Goal: Task Accomplishment & Management: Manage account settings

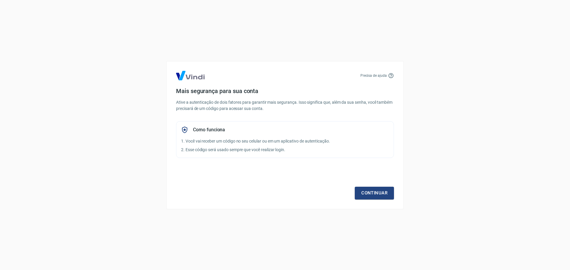
click at [386, 204] on div "Precisa de ajuda Mais segurança para sua conta Ative a autenticação de dois fat…" at bounding box center [284, 135] width 237 height 148
click at [389, 191] on link "Continuar" at bounding box center [374, 193] width 39 height 12
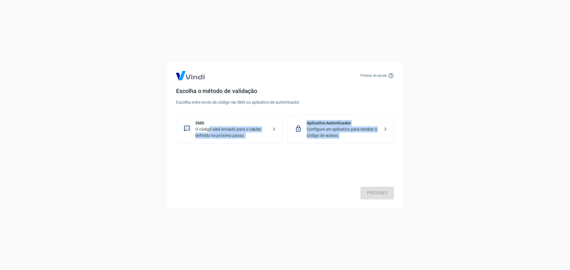
drag, startPoint x: 210, startPoint y: 127, endPoint x: 299, endPoint y: 195, distance: 112.5
click at [308, 213] on div "Precisa de ajuda Escolha o método de validação Escolha entre envio de código vi…" at bounding box center [285, 135] width 570 height 270
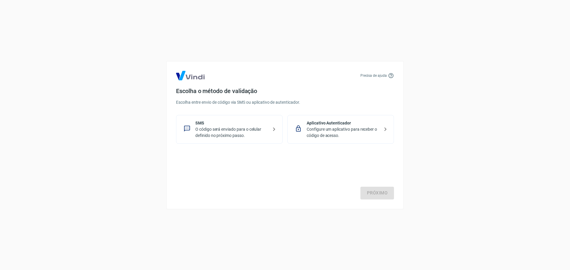
click at [203, 131] on p "O código será enviado para o celular definido no próximo passo." at bounding box center [231, 132] width 73 height 12
click at [336, 127] on p "Configure um aplicativo para receber o código de acesso." at bounding box center [343, 132] width 73 height 12
click at [375, 189] on link "Próximo" at bounding box center [377, 193] width 34 height 12
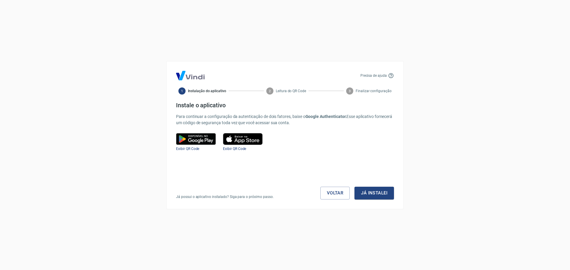
click at [375, 189] on button "Já instalei" at bounding box center [373, 193] width 39 height 12
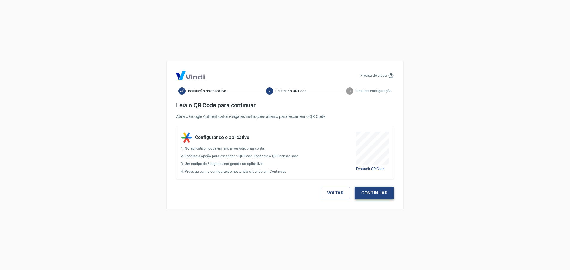
click at [383, 192] on button "Continuar" at bounding box center [374, 193] width 39 height 12
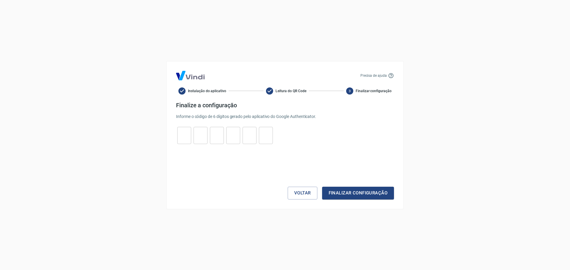
click at [183, 134] on input "tel" at bounding box center [184, 135] width 14 height 13
type input "0"
type input "5"
type input "8"
type input "0"
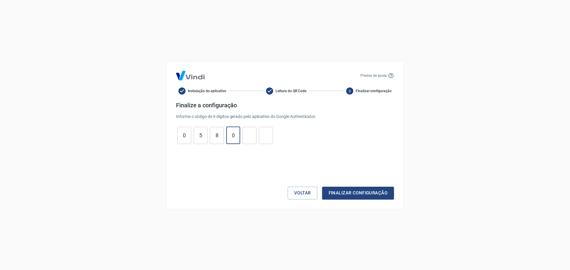
type input "9"
type input "4"
click at [342, 188] on button "Finalizar configuração" at bounding box center [358, 193] width 72 height 12
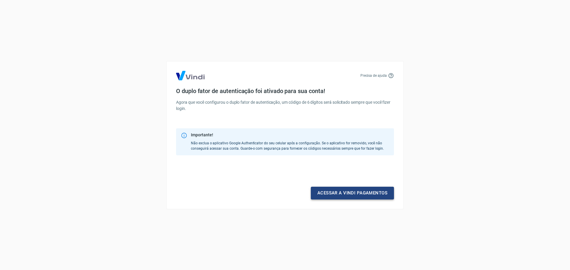
click at [347, 191] on link "Acessar a Vindi pagamentos" at bounding box center [352, 193] width 83 height 12
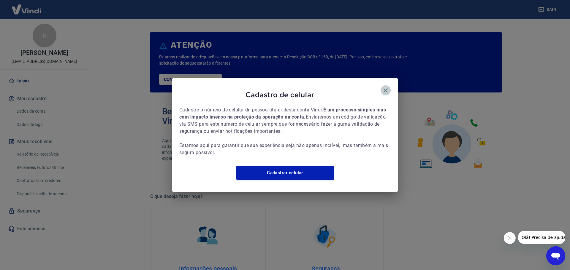
click at [388, 87] on icon "button" at bounding box center [385, 90] width 7 height 7
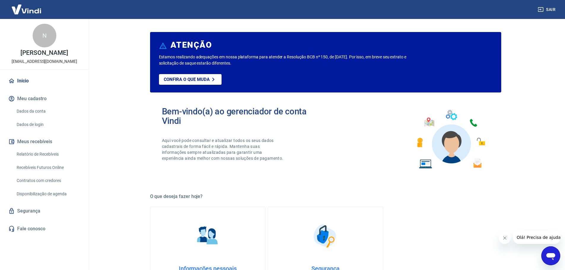
click at [27, 80] on link "Início" at bounding box center [44, 80] width 74 height 13
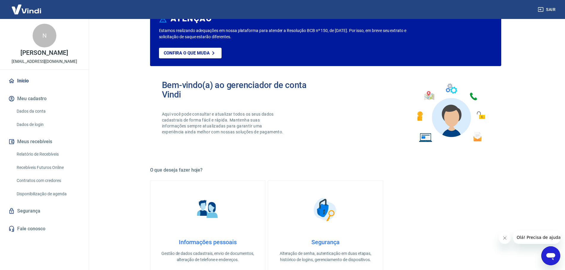
scroll to position [30, 0]
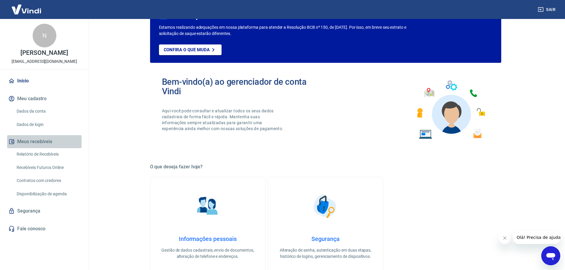
click at [37, 141] on button "Meus recebíveis" at bounding box center [44, 141] width 74 height 13
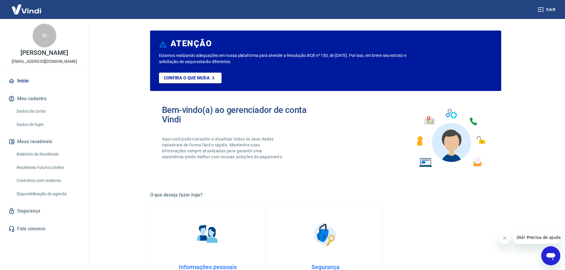
scroll to position [0, 0]
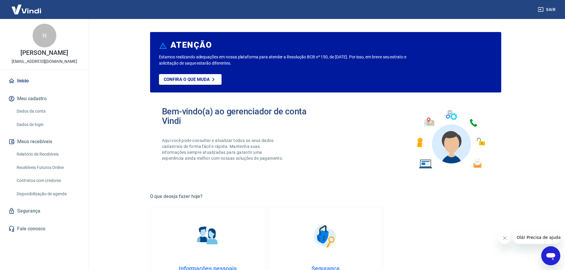
click at [24, 80] on link "Início" at bounding box center [44, 80] width 74 height 13
click at [26, 85] on link "Início" at bounding box center [44, 80] width 74 height 13
click at [190, 80] on p "Confira o que muda" at bounding box center [187, 79] width 46 height 5
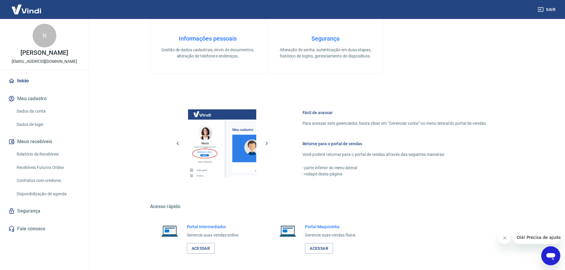
scroll to position [254, 0]
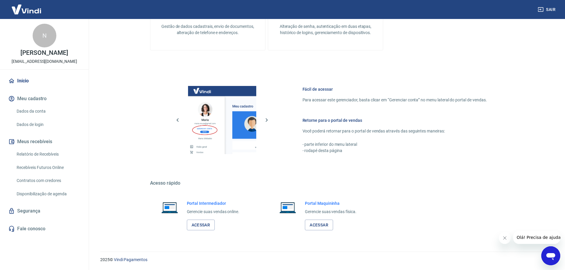
click at [343, 118] on h6 "Retorne para o portal de vendas" at bounding box center [395, 121] width 185 height 6
click at [199, 228] on link "Acessar" at bounding box center [201, 225] width 28 height 11
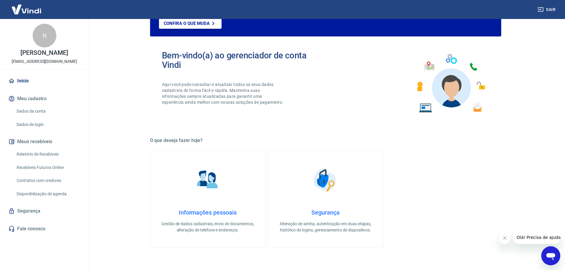
scroll to position [76, 0]
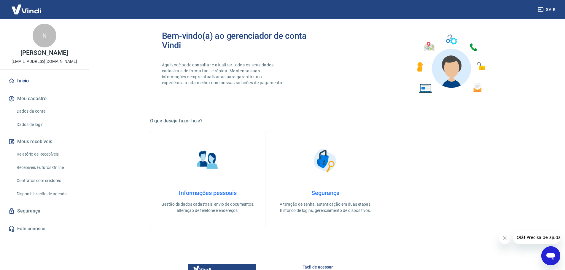
click at [32, 111] on link "Dados da conta" at bounding box center [47, 111] width 67 height 12
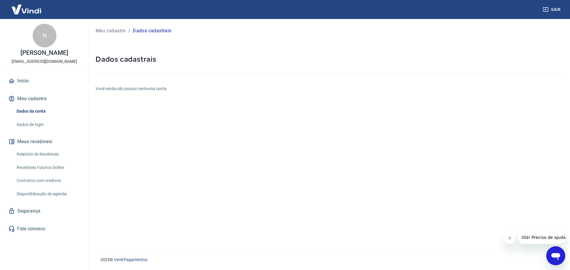
click at [33, 133] on div "Início Meu cadastro Dados da conta Dados de login Meus recebíveis Relatório de …" at bounding box center [44, 154] width 89 height 161
click at [34, 128] on link "Dados de login" at bounding box center [47, 125] width 67 height 12
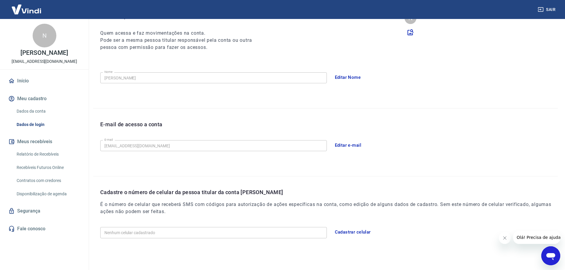
scroll to position [90, 0]
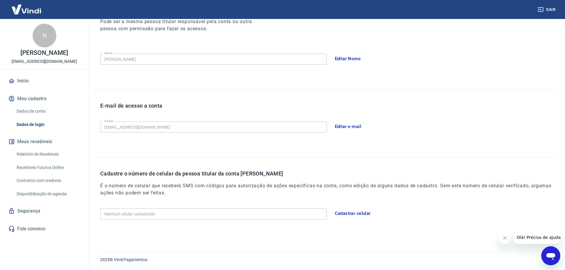
click at [37, 139] on button "Meus recebíveis" at bounding box center [44, 141] width 74 height 13
click at [33, 158] on link "Relatório de Recebíveis" at bounding box center [47, 154] width 67 height 12
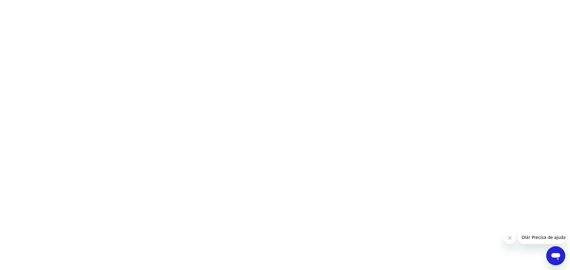
click at [33, 0] on html "Guardar" at bounding box center [285, 0] width 570 height 0
